Goal: Task Accomplishment & Management: Manage account settings

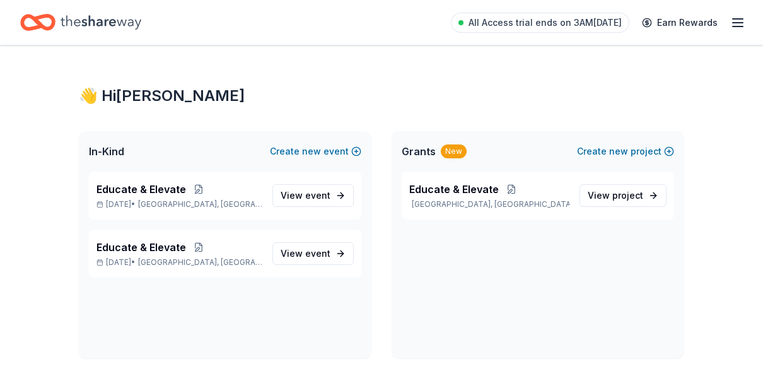
drag, startPoint x: 0, startPoint y: 0, endPoint x: 737, endPoint y: 15, distance: 737.2
click at [737, 15] on icon "button" at bounding box center [737, 22] width 15 height 15
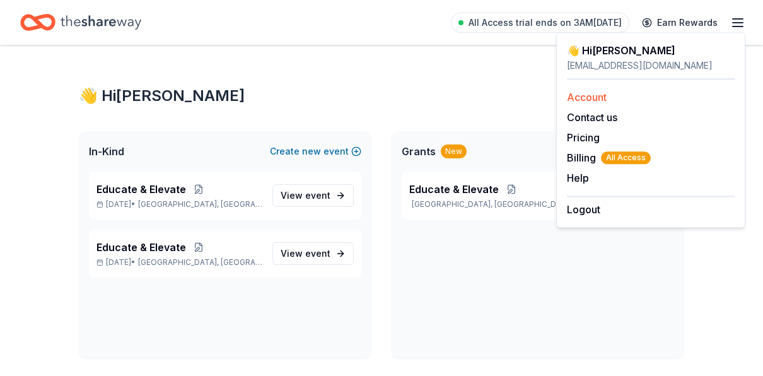
click at [592, 93] on link "Account" at bounding box center [587, 97] width 40 height 13
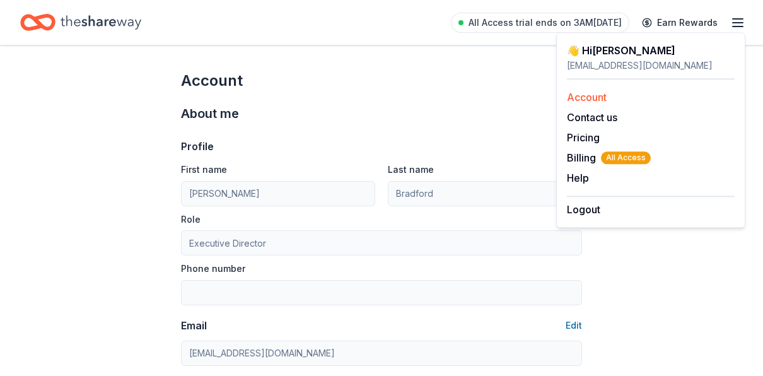
click at [591, 93] on link "Account" at bounding box center [587, 97] width 40 height 13
click at [583, 93] on link "Account" at bounding box center [587, 97] width 40 height 13
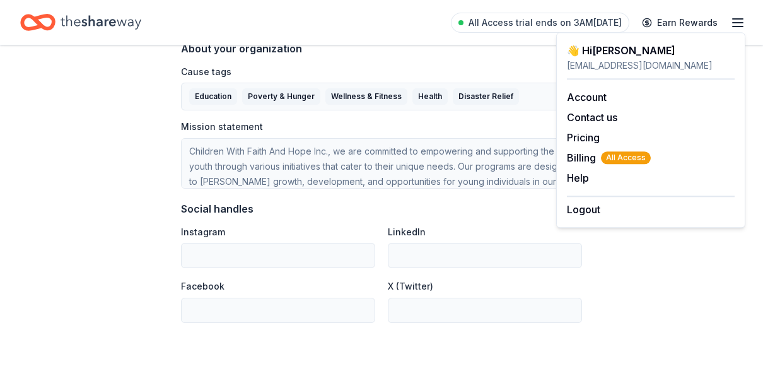
scroll to position [820, 0]
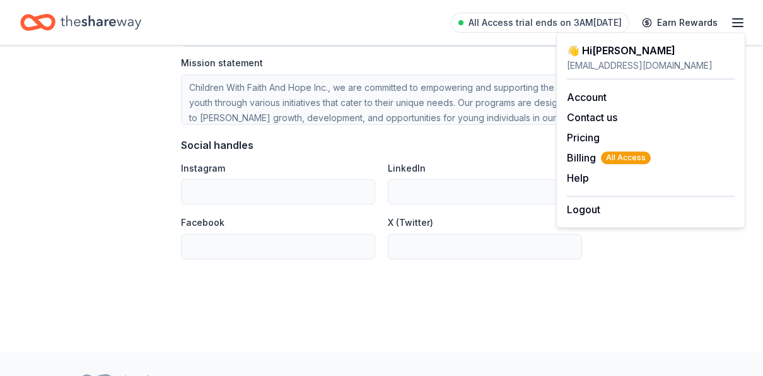
click at [204, 218] on label "Facebook" at bounding box center [203, 222] width 44 height 13
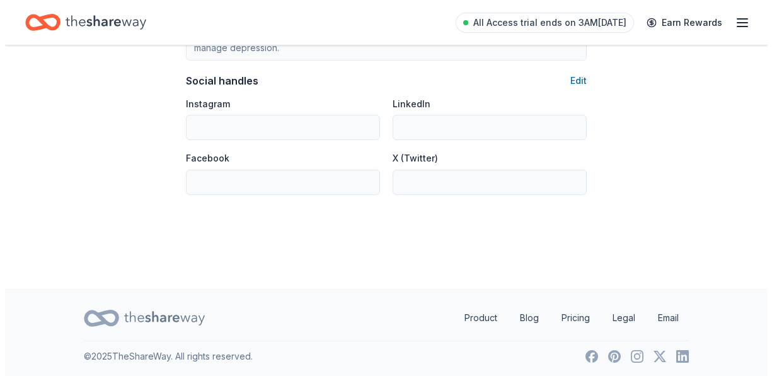
scroll to position [821, 0]
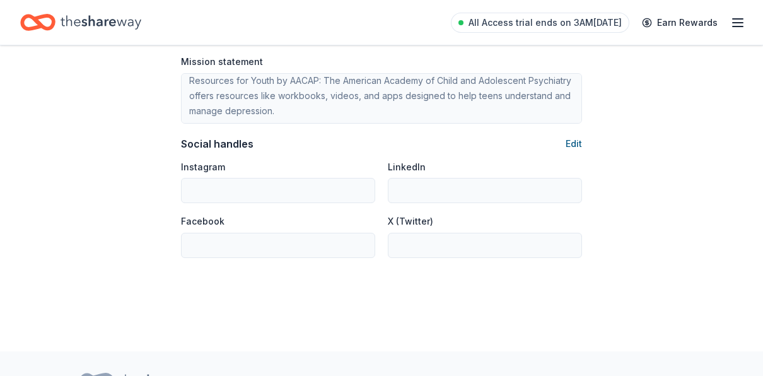
click at [581, 137] on button "Edit" at bounding box center [574, 143] width 16 height 15
click at [578, 141] on button "Edit" at bounding box center [574, 143] width 16 height 15
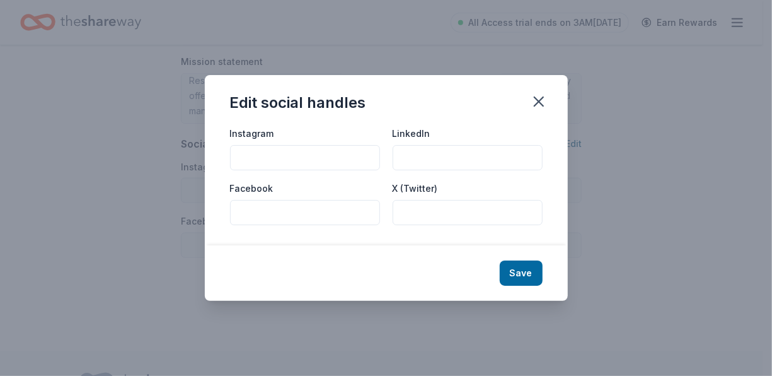
click at [578, 141] on div "Edit social handles Instagram LinkedIn Facebook X (Twitter) Save" at bounding box center [386, 188] width 772 height 376
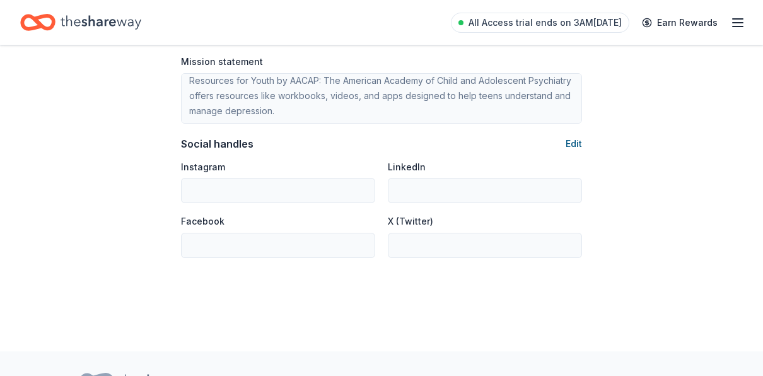
click at [578, 142] on button "Edit" at bounding box center [574, 143] width 16 height 15
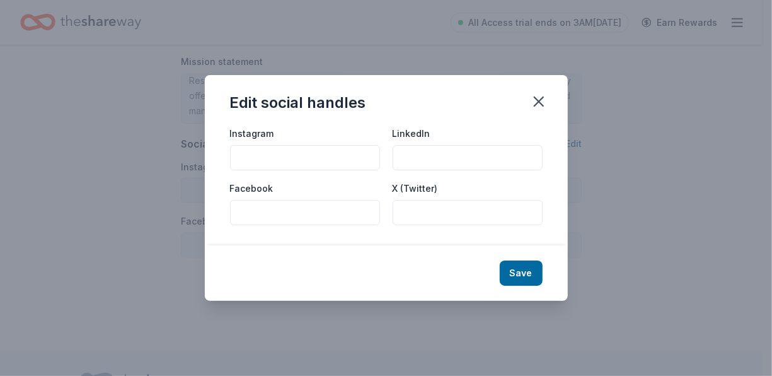
click at [247, 212] on input "Facebook" at bounding box center [305, 212] width 150 height 25
paste input "[URL][DOMAIN_NAME]"
type input "[URL][DOMAIN_NAME]"
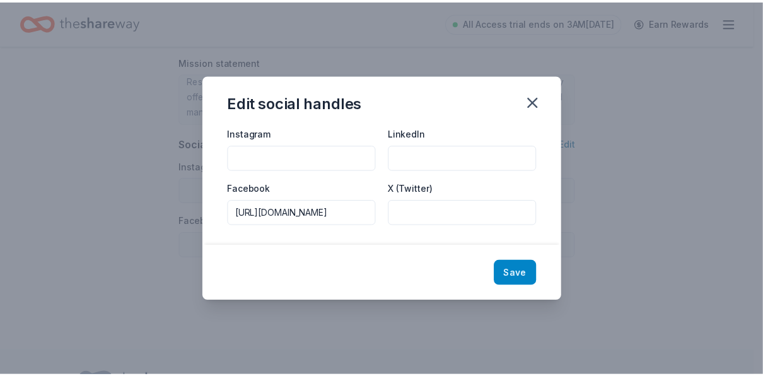
scroll to position [0, 0]
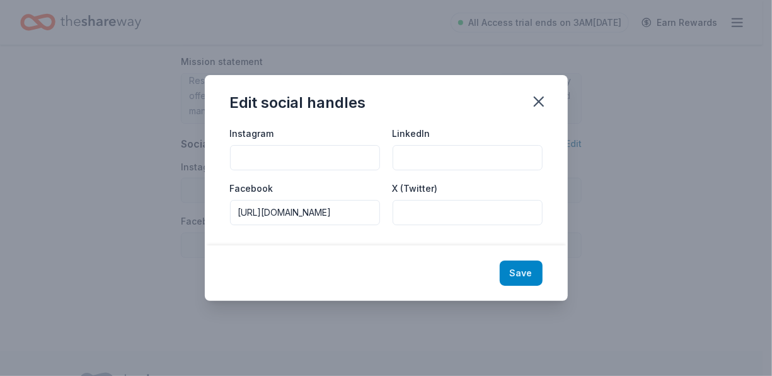
click at [520, 279] on button "Save" at bounding box center [521, 272] width 43 height 25
type input "[URL][DOMAIN_NAME]"
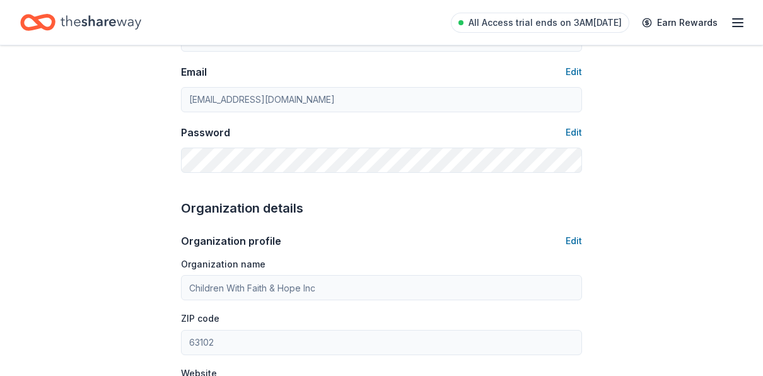
scroll to position [317, 0]
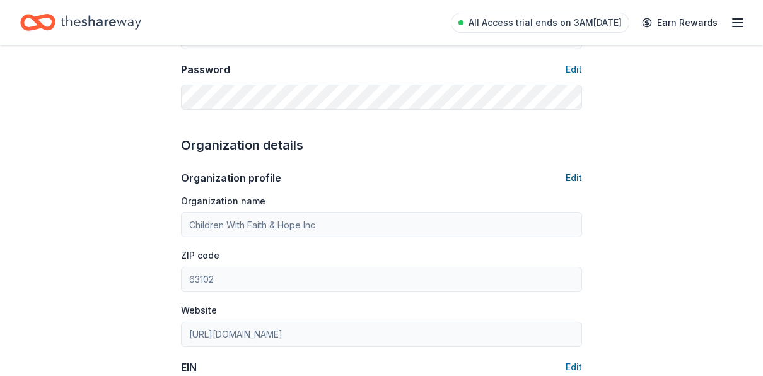
click at [571, 177] on button "Edit" at bounding box center [574, 177] width 16 height 15
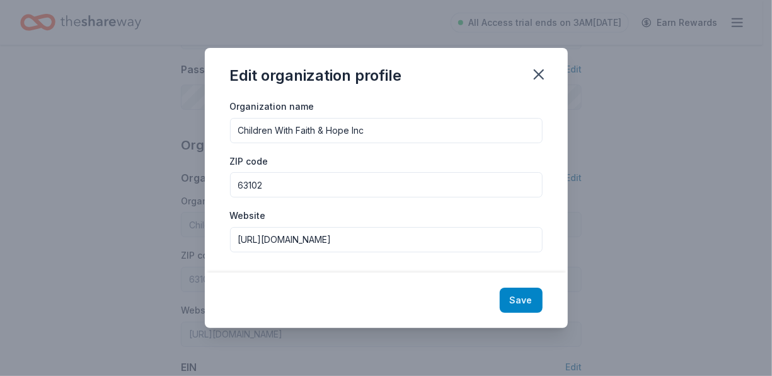
click at [518, 296] on button "Save" at bounding box center [521, 300] width 43 height 25
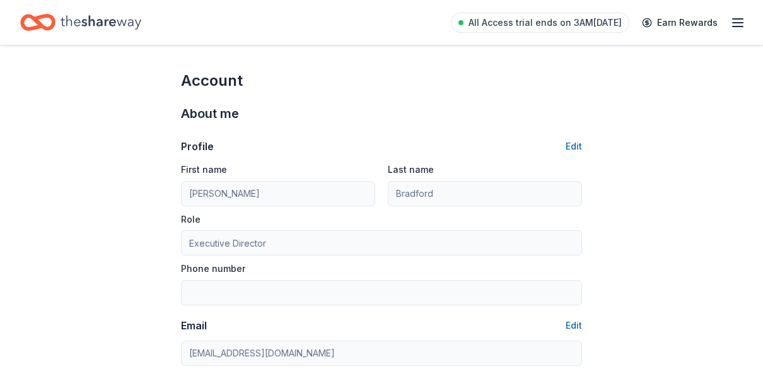
scroll to position [73, 0]
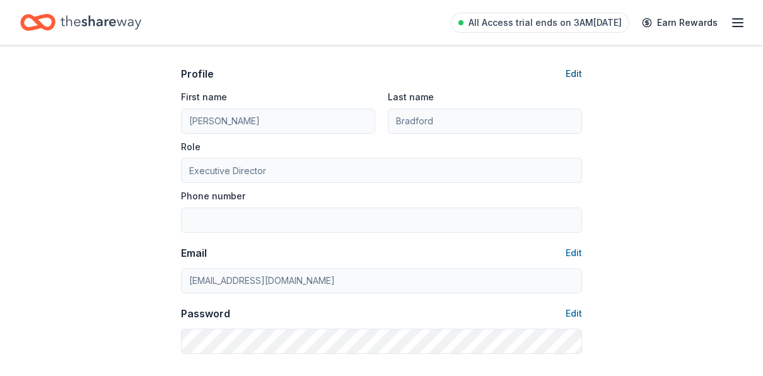
click at [574, 69] on button "Edit" at bounding box center [574, 73] width 16 height 15
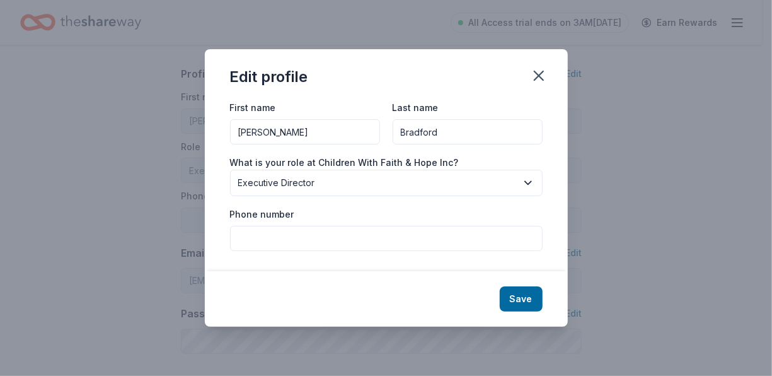
click at [272, 238] on input "Phone number" at bounding box center [386, 238] width 313 height 25
type input "6363969271"
click at [516, 301] on button "Save" at bounding box center [521, 298] width 43 height 25
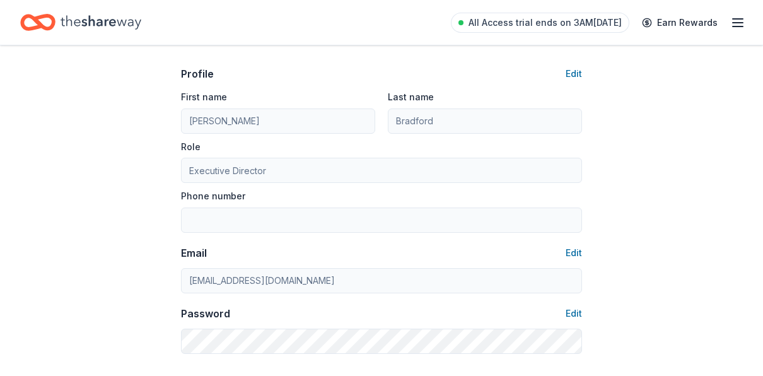
type input "6363969271"
click at [578, 69] on button "Edit" at bounding box center [574, 73] width 16 height 15
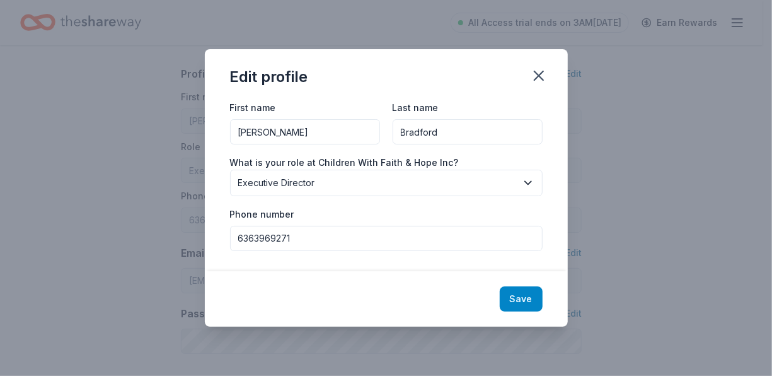
click at [516, 294] on button "Save" at bounding box center [521, 298] width 43 height 25
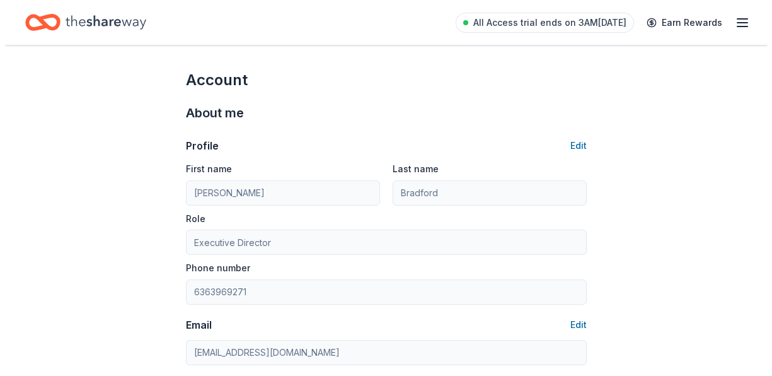
scroll to position [0, 0]
click at [91, 25] on icon "Home" at bounding box center [101, 22] width 81 height 26
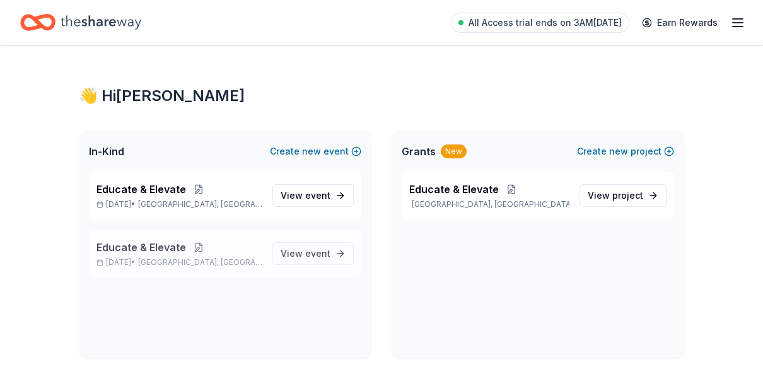
click at [199, 245] on button at bounding box center [198, 247] width 25 height 10
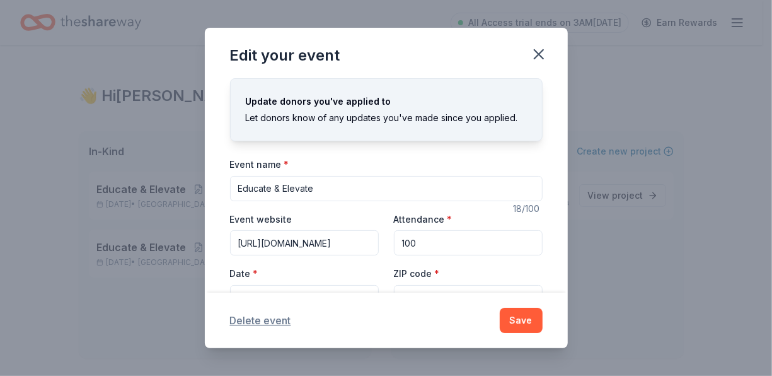
click at [278, 320] on button "Delete event" at bounding box center [260, 320] width 61 height 15
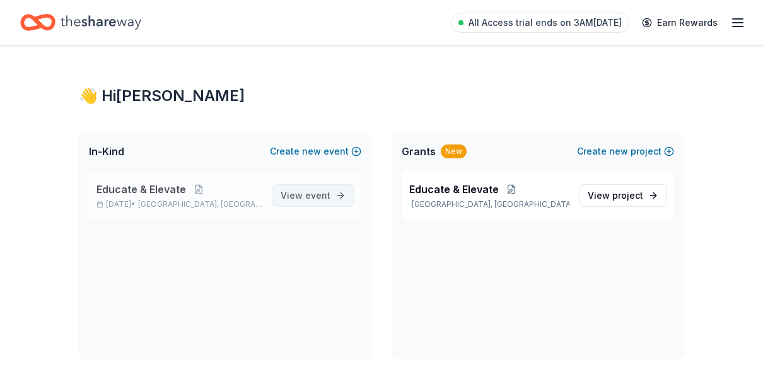
click at [305, 199] on span "View event" at bounding box center [306, 195] width 50 height 15
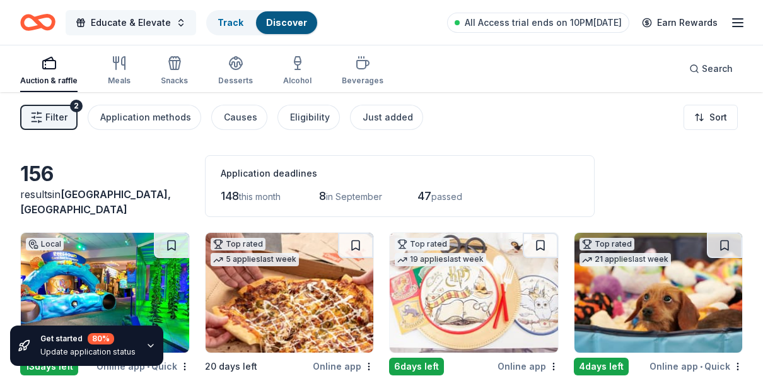
click at [127, 21] on span "Educate & Elevate" at bounding box center [131, 22] width 80 height 15
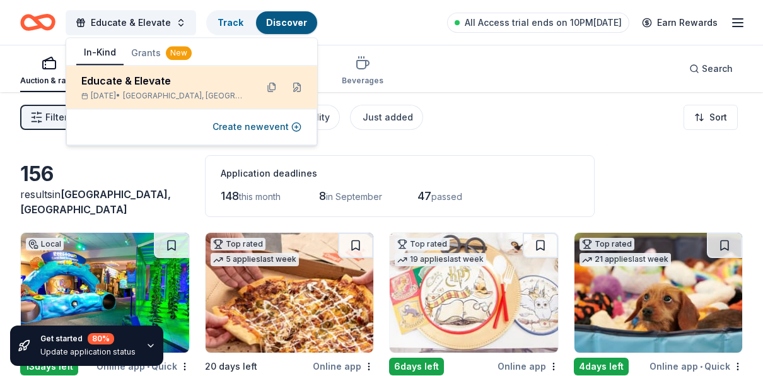
click at [159, 83] on div "Educate & Elevate" at bounding box center [163, 80] width 165 height 15
click at [298, 88] on button at bounding box center [297, 87] width 20 height 20
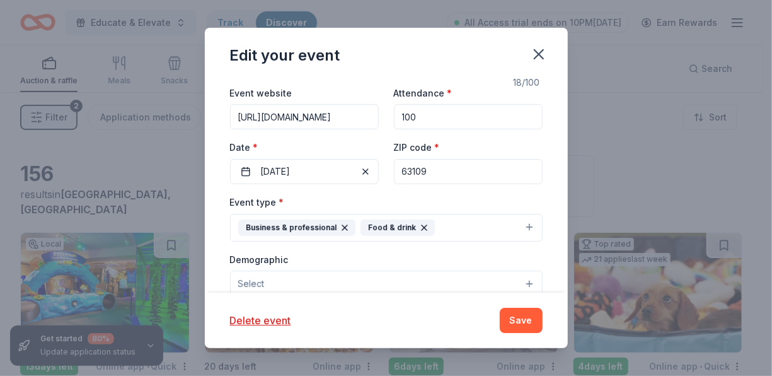
drag, startPoint x: 369, startPoint y: 115, endPoint x: 238, endPoint y: 109, distance: 131.9
click at [238, 109] on input "[URL][DOMAIN_NAME]" at bounding box center [304, 116] width 149 height 25
click at [538, 52] on icon "button" at bounding box center [539, 54] width 18 height 18
